Goal: Navigation & Orientation: Find specific page/section

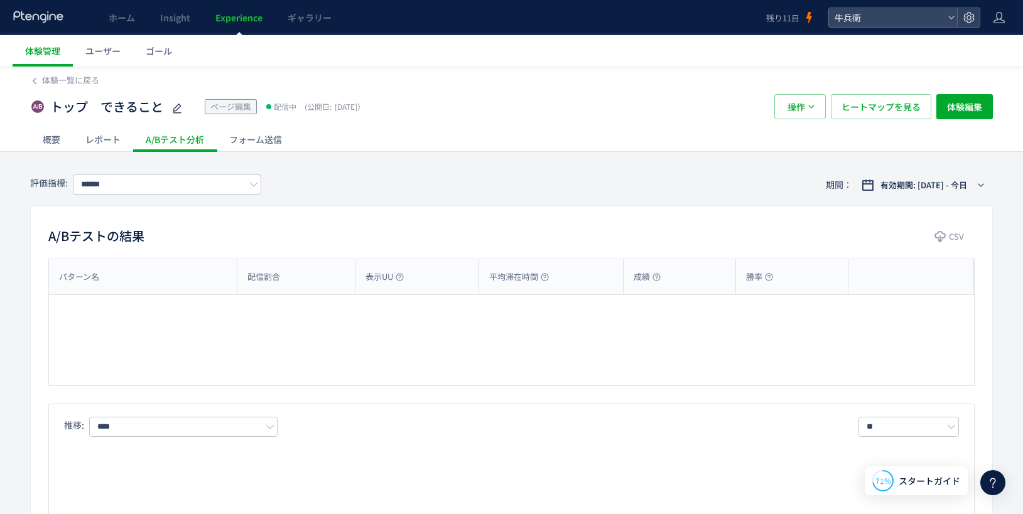
type input "****"
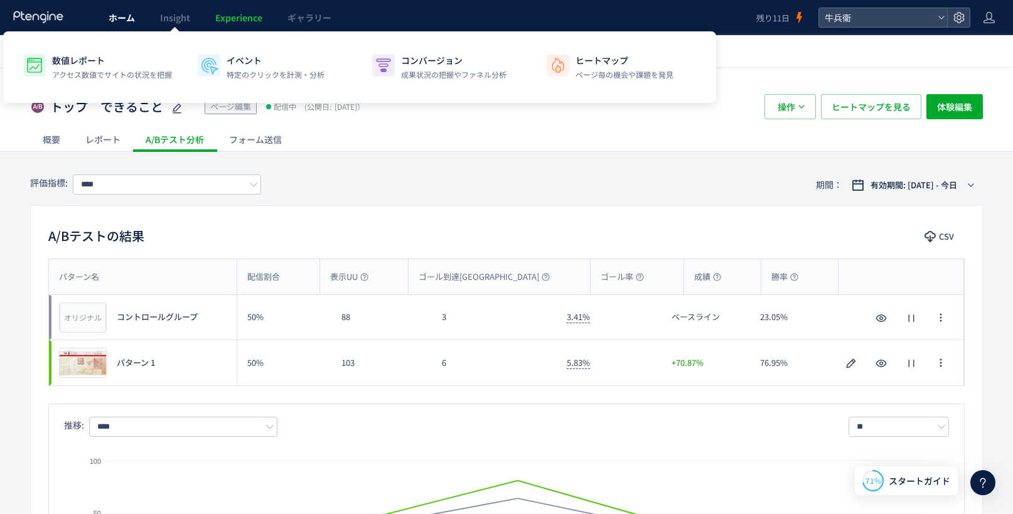
click at [121, 24] on link "ホーム" at bounding box center [121, 17] width 51 height 35
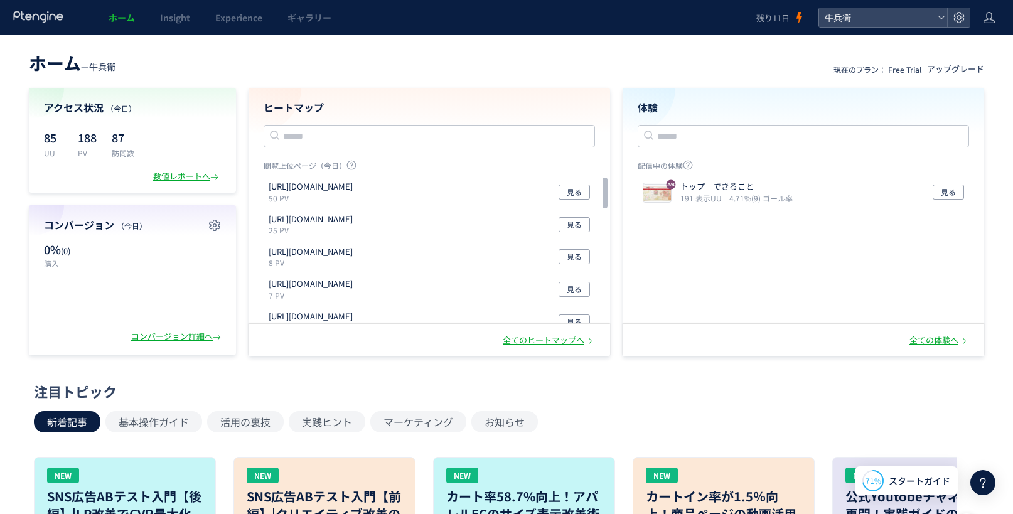
click at [118, 18] on span "ホーム" at bounding box center [122, 17] width 26 height 13
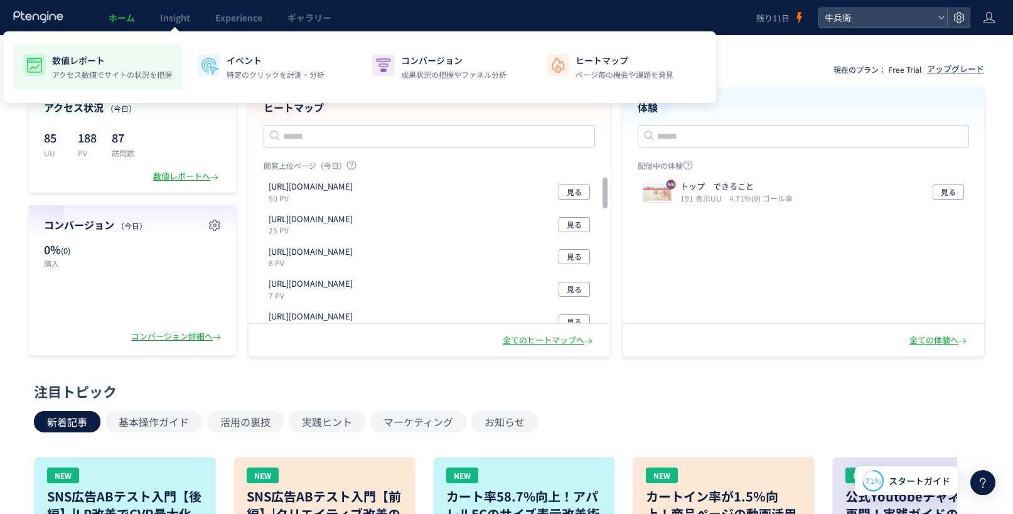
click at [90, 58] on p "数値レポート" at bounding box center [112, 60] width 120 height 13
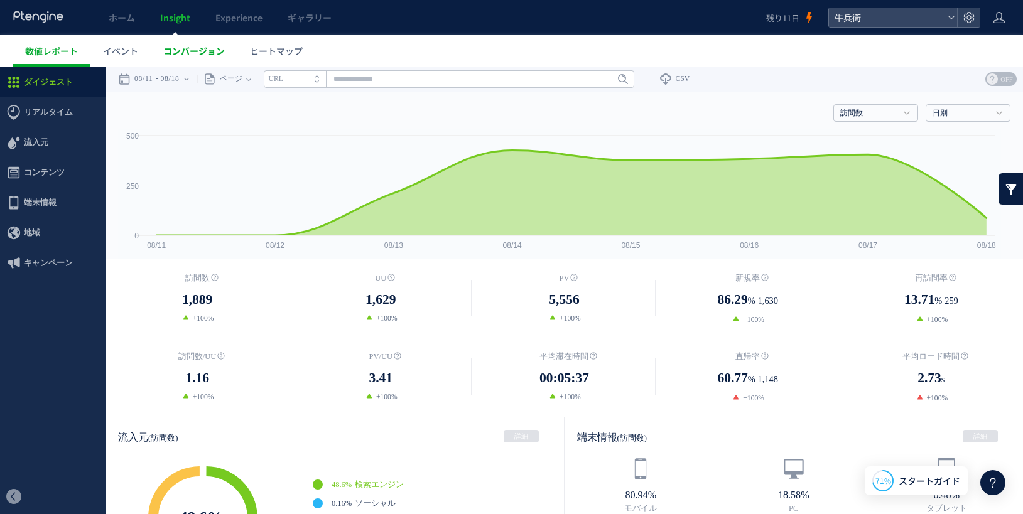
click at [223, 48] on span "コンバージョン" at bounding box center [194, 51] width 62 height 13
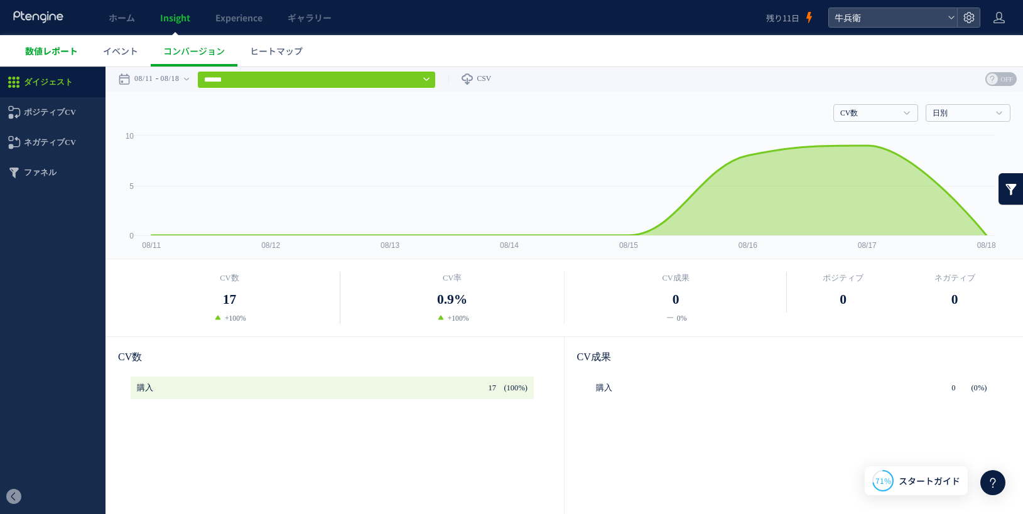
click at [72, 48] on span "数値レポート" at bounding box center [51, 51] width 53 height 13
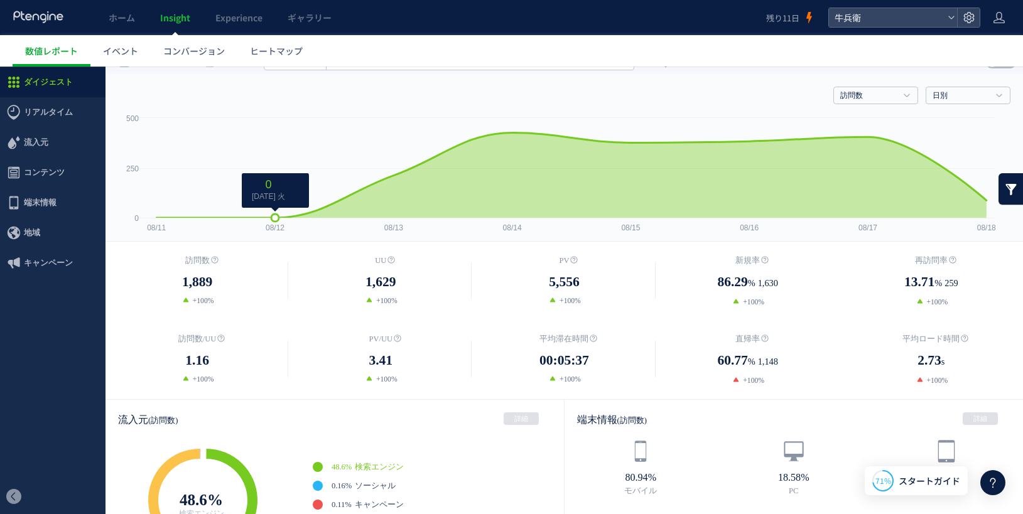
scroll to position [38, 0]
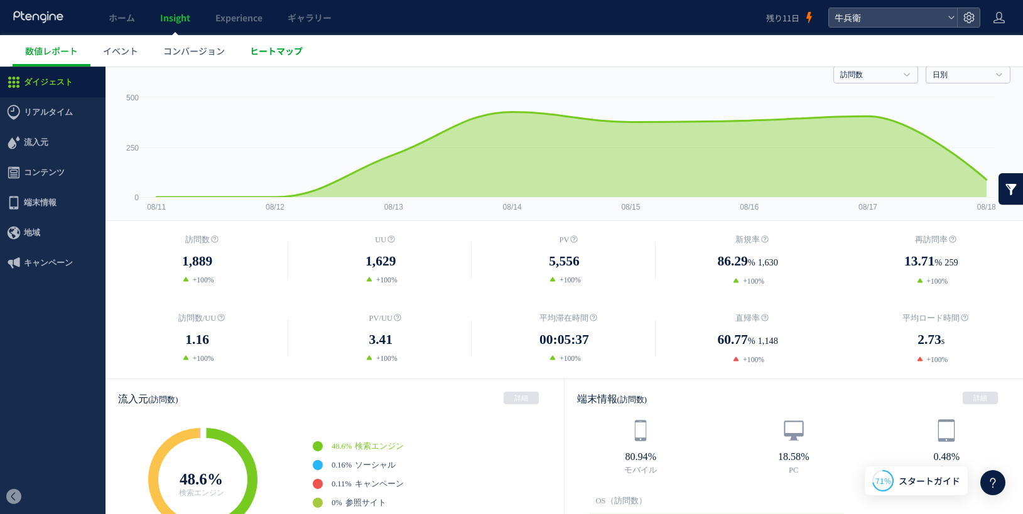
click at [300, 55] on span "ヒートマップ" at bounding box center [276, 51] width 53 height 13
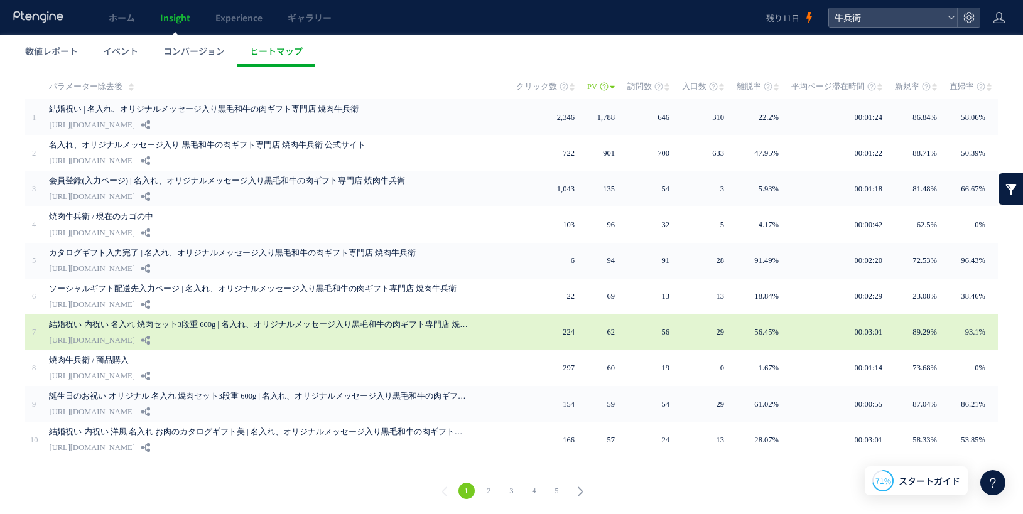
scroll to position [61, 0]
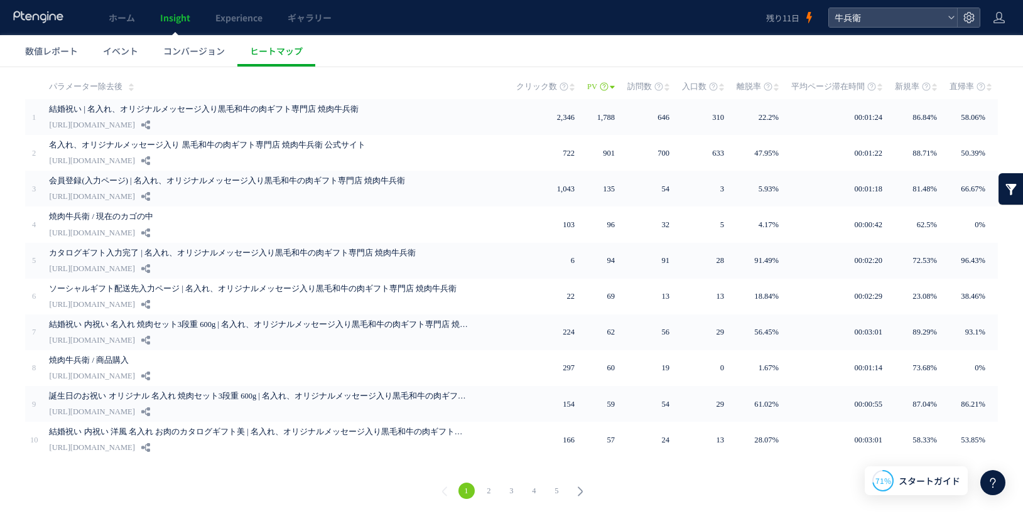
click at [482, 491] on link "2" at bounding box center [489, 491] width 16 height 16
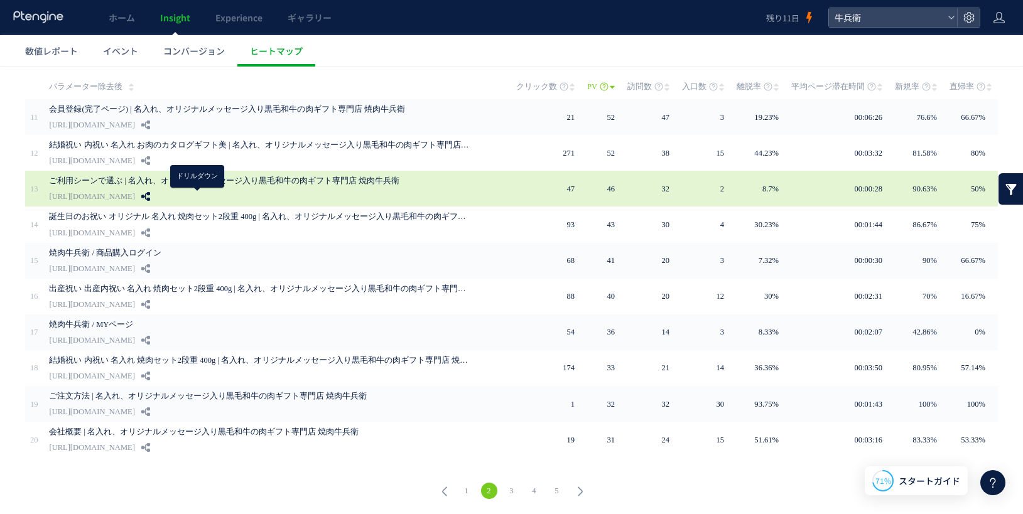
click at [150, 195] on icon at bounding box center [145, 196] width 9 height 9
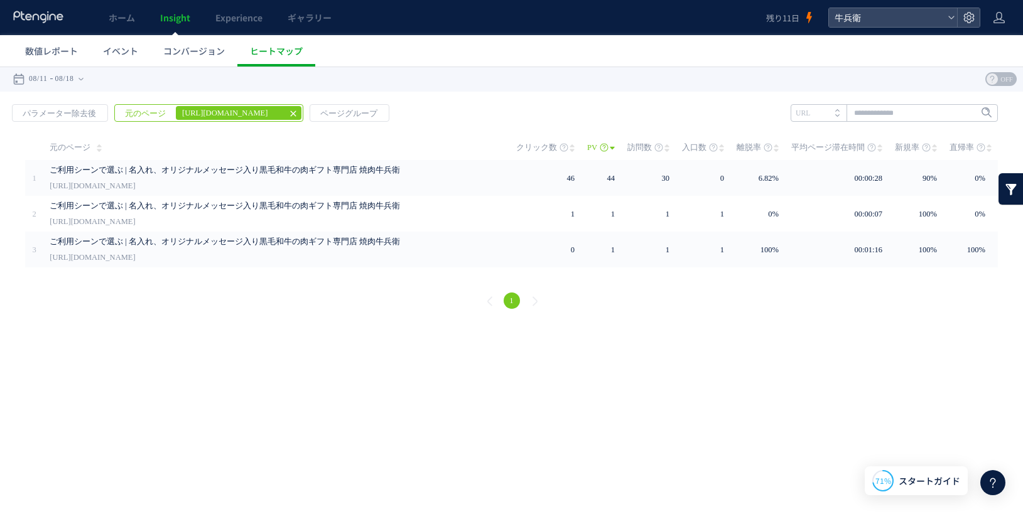
scroll to position [0, 0]
click at [288, 110] on icon at bounding box center [293, 114] width 10 height 10
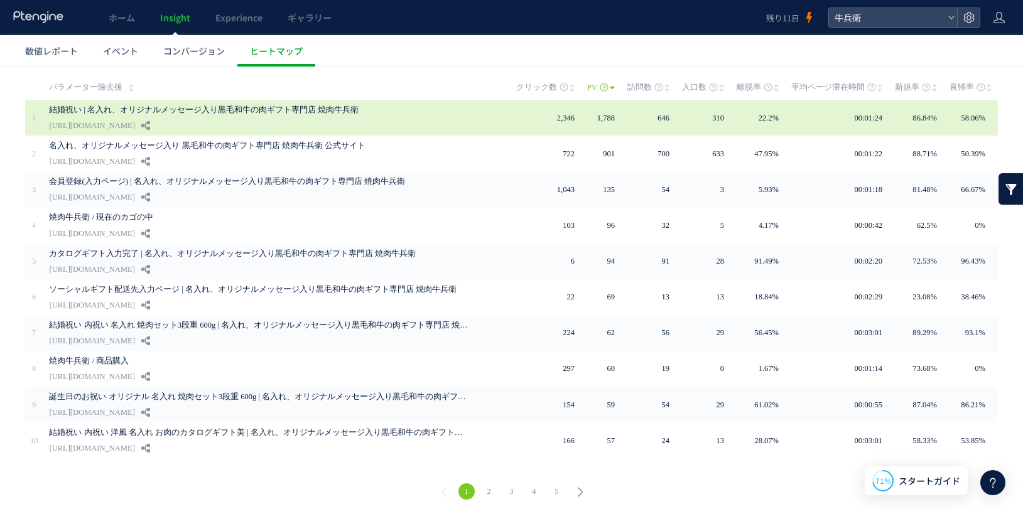
scroll to position [61, 0]
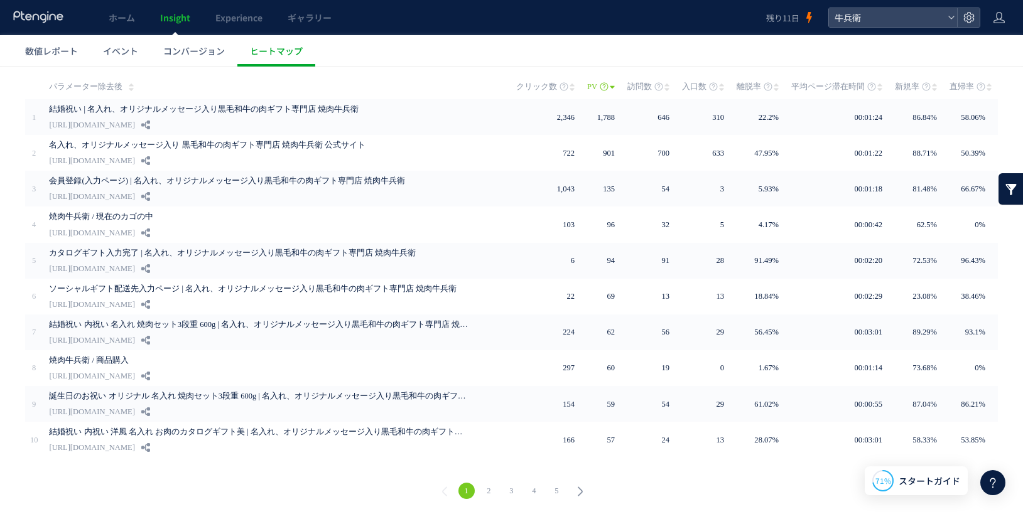
click at [483, 491] on link "2" at bounding box center [489, 491] width 16 height 16
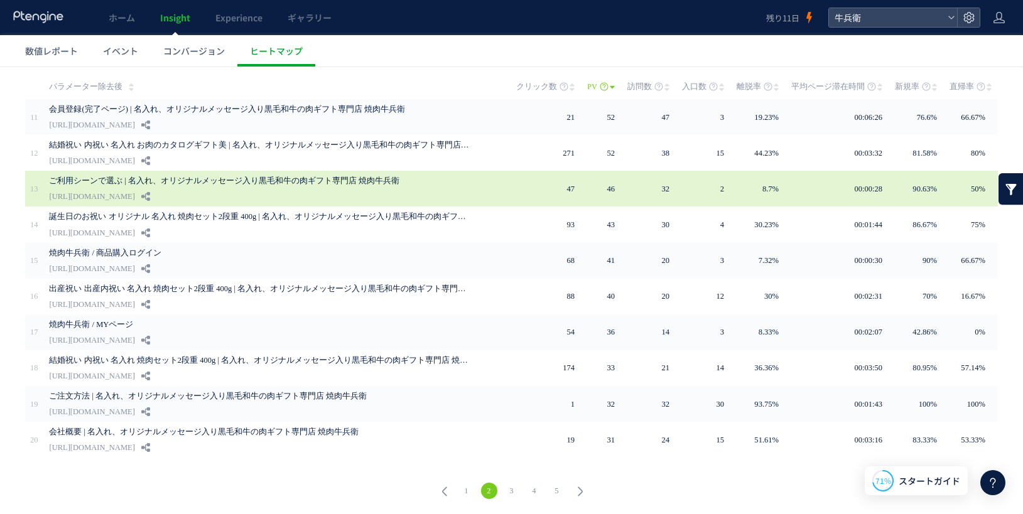
click at [159, 187] on link "ご利用シーンで選ぶ | 名入れ、オリジナルメッセージ入り黒毛和牛の肉ギフト専門店 焼肉牛兵衛" at bounding box center [259, 180] width 421 height 15
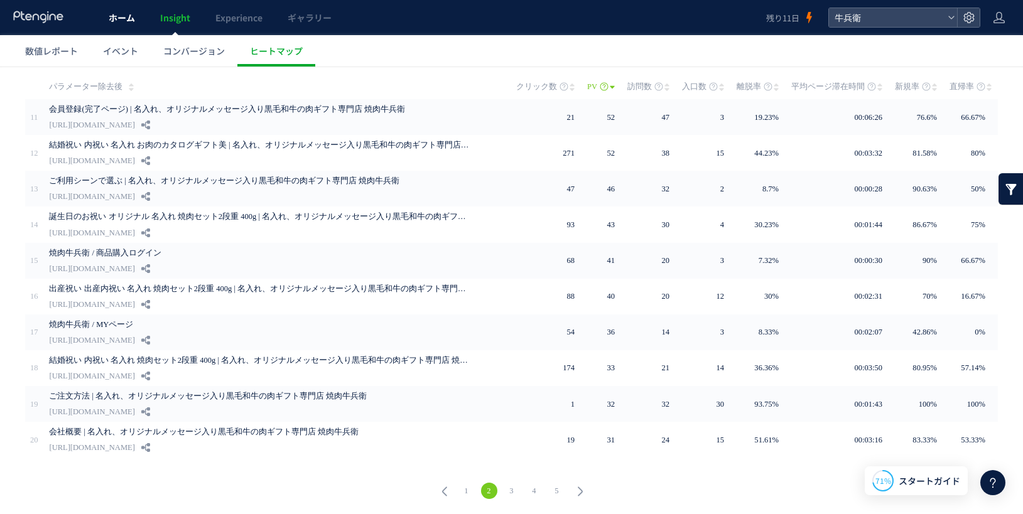
click at [114, 25] on link "ホーム" at bounding box center [121, 17] width 51 height 35
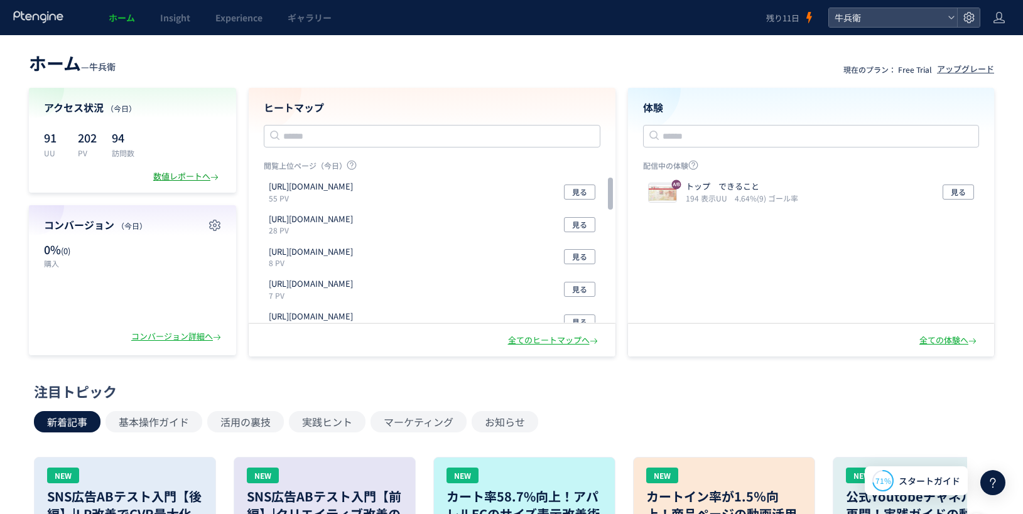
click at [160, 178] on div "数値レポートへ" at bounding box center [187, 177] width 68 height 12
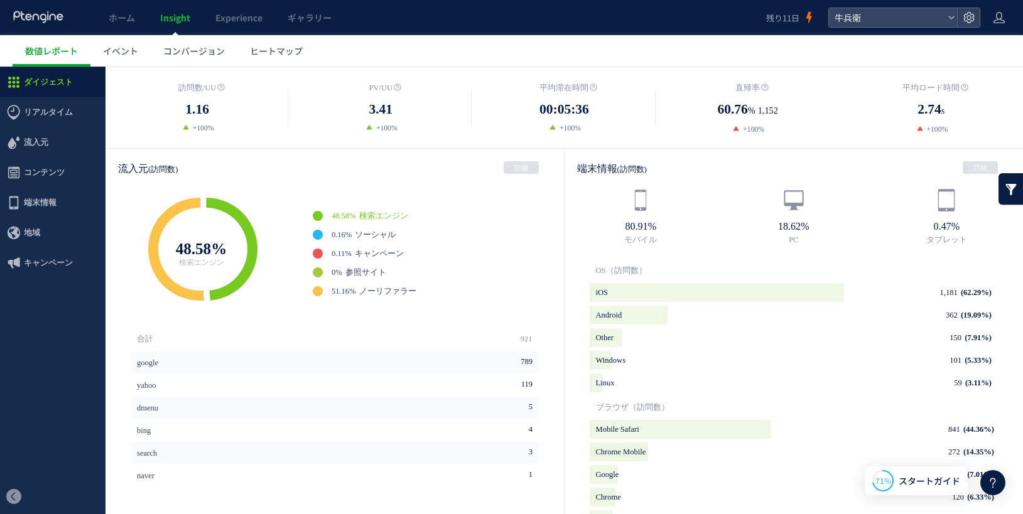
scroll to position [144, 0]
